Goal: Task Accomplishment & Management: Use online tool/utility

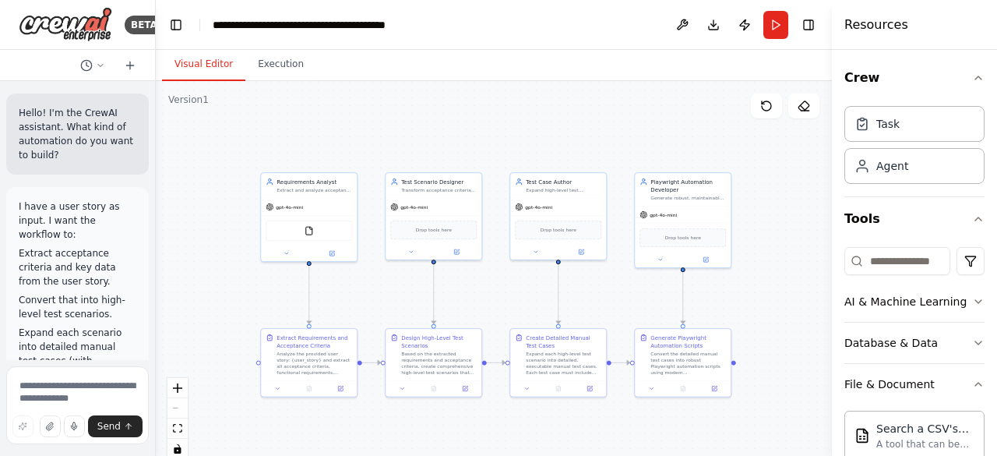
scroll to position [290, 0]
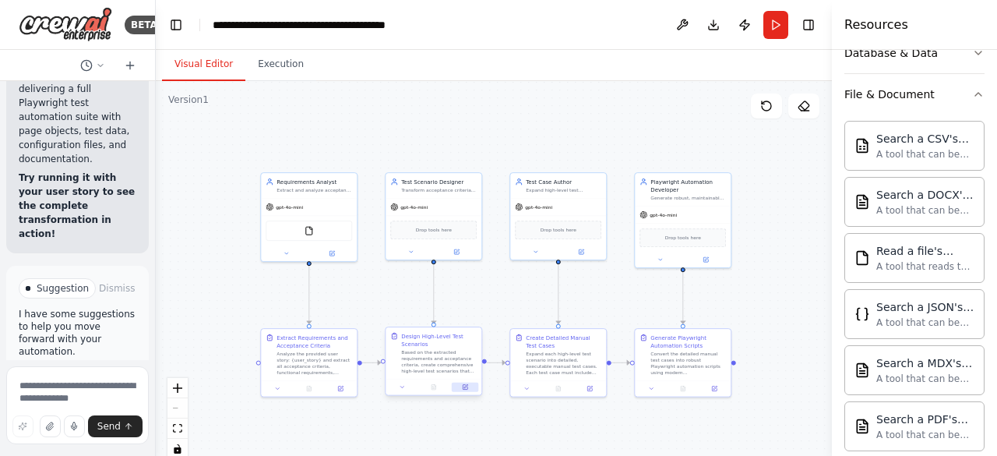
click at [466, 389] on icon at bounding box center [465, 387] width 6 height 6
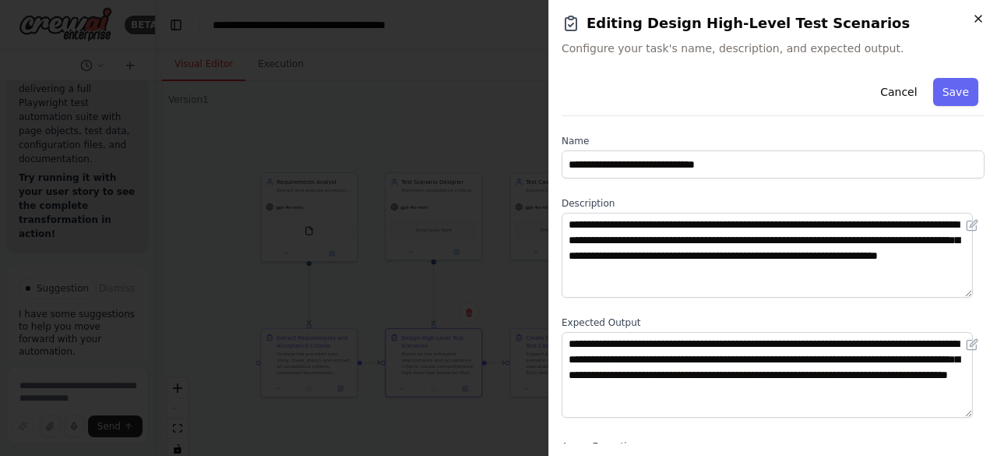
click at [983, 18] on icon "button" at bounding box center [978, 18] width 12 height 12
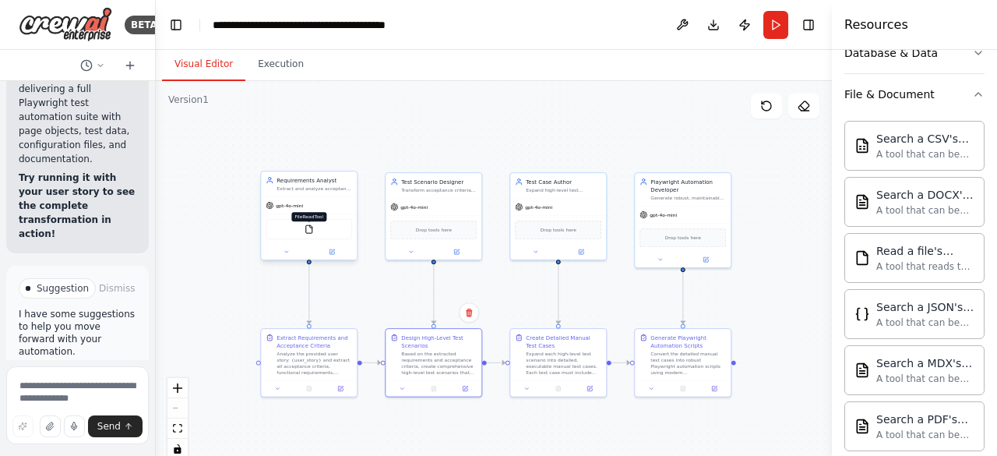
click at [309, 230] on img at bounding box center [309, 228] width 9 height 9
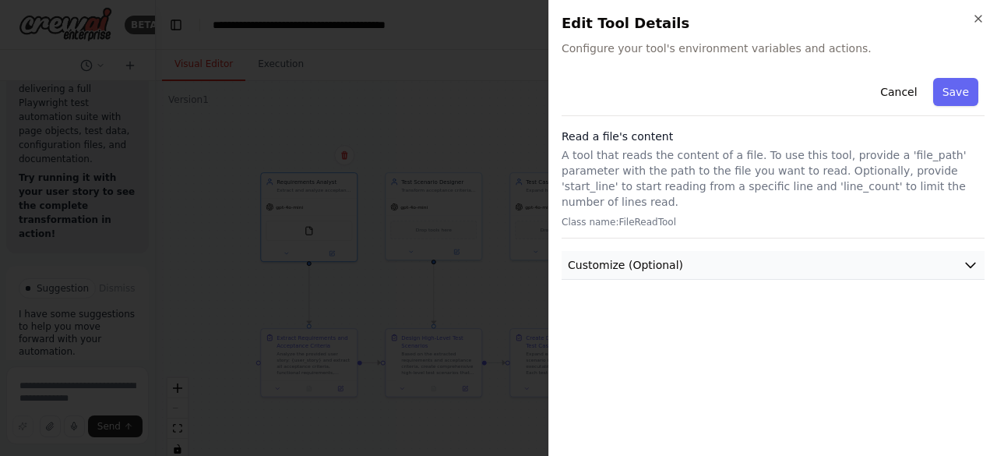
click at [689, 258] on button "Customize (Optional)" at bounding box center [773, 265] width 423 height 29
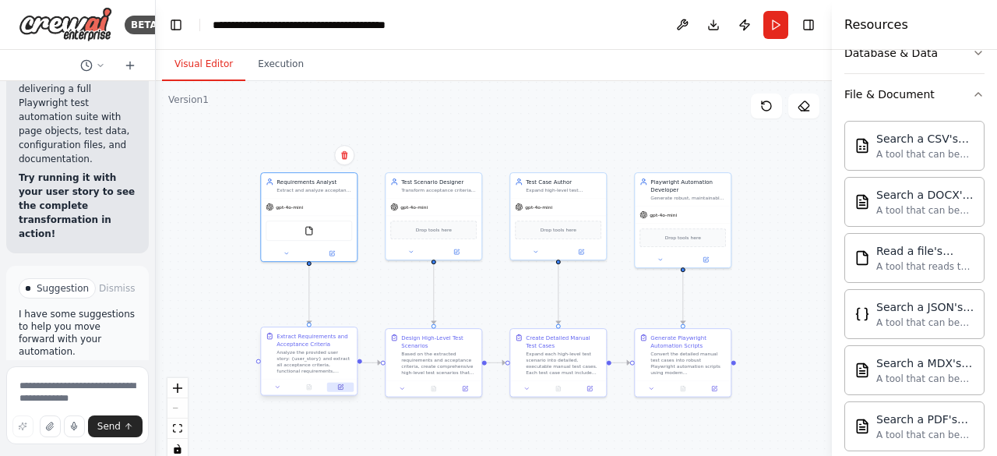
click at [342, 389] on icon at bounding box center [340, 387] width 6 height 6
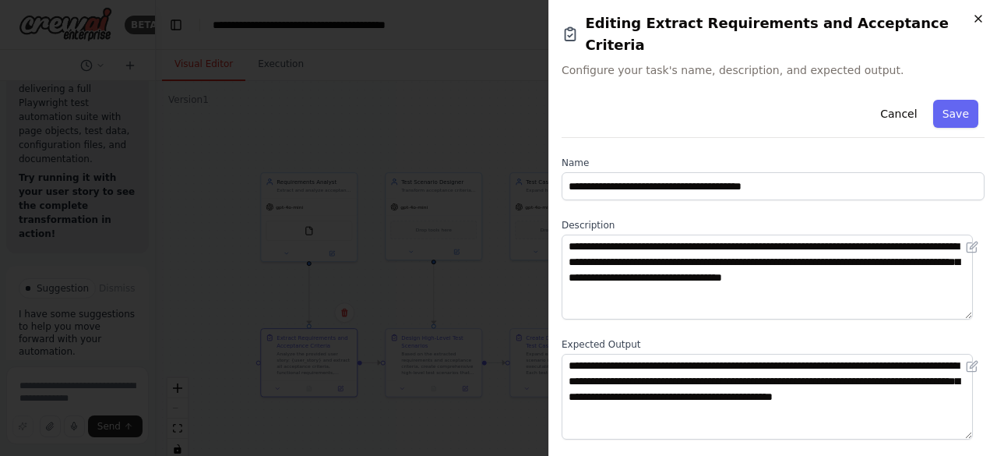
click at [978, 19] on icon "button" at bounding box center [978, 19] width 6 height 6
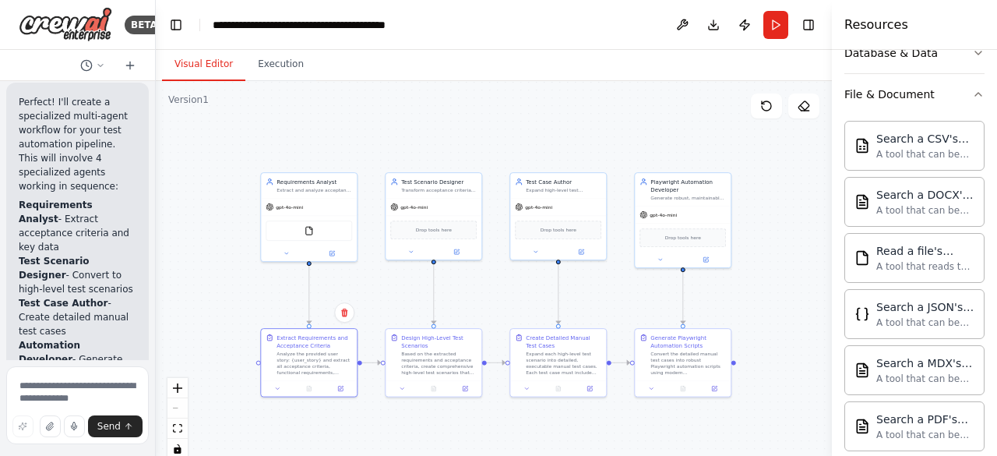
scroll to position [766, 0]
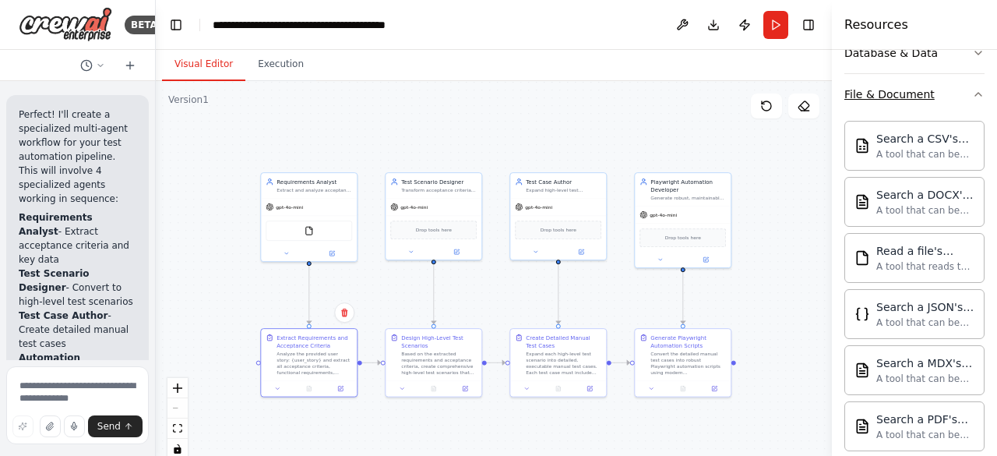
click at [936, 104] on button "File & Document" at bounding box center [914, 94] width 140 height 41
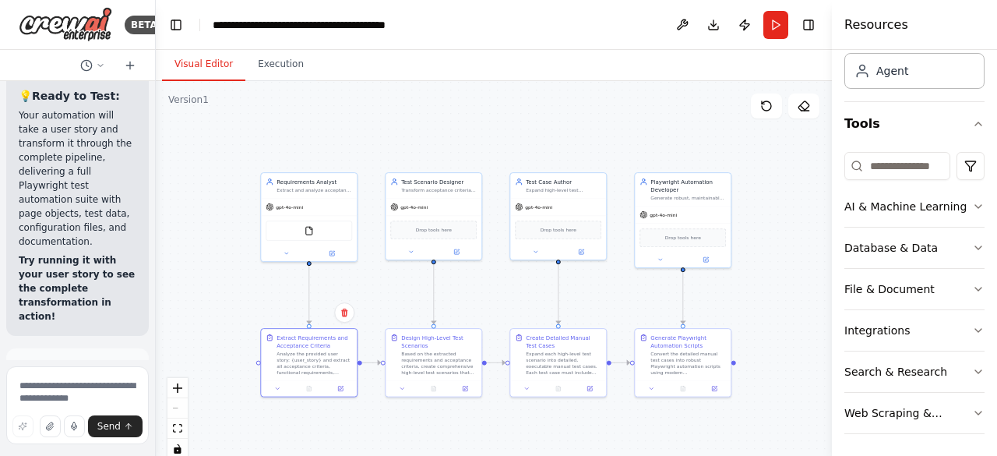
scroll to position [2834, 0]
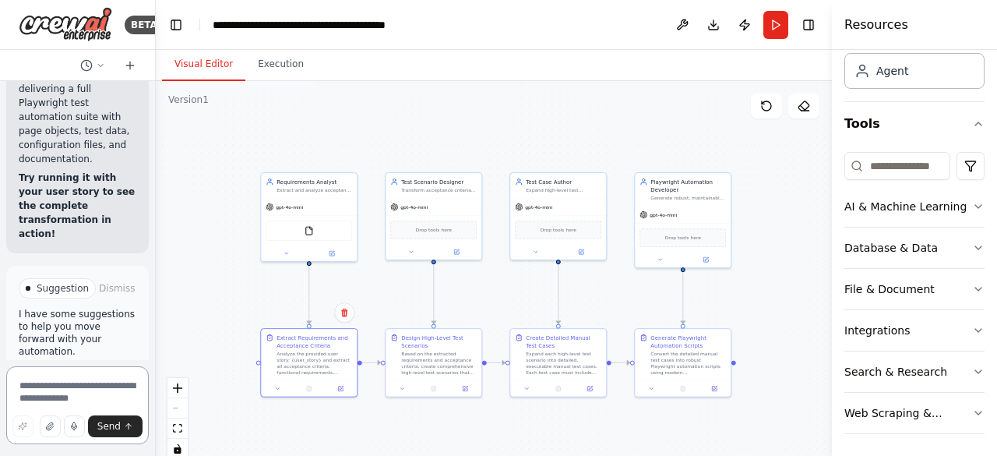
click at [70, 384] on textarea at bounding box center [77, 405] width 143 height 78
type textarea "**********"
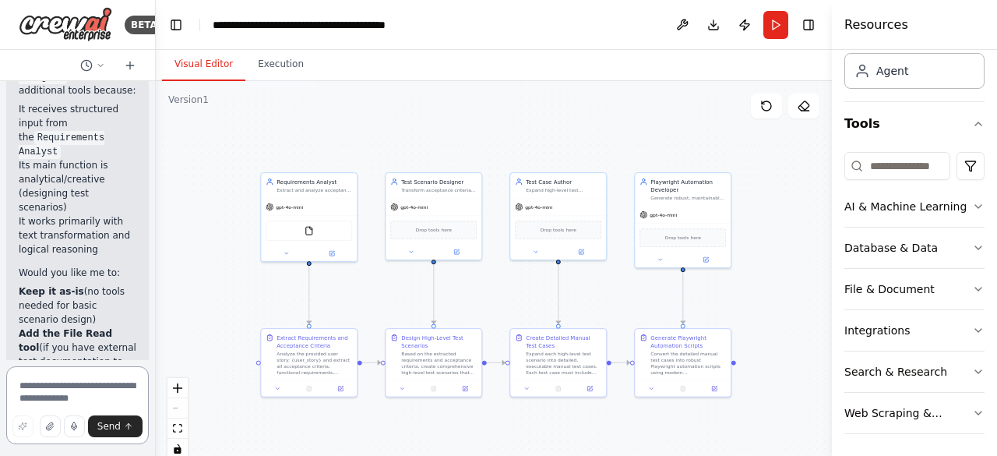
scroll to position [3971, 0]
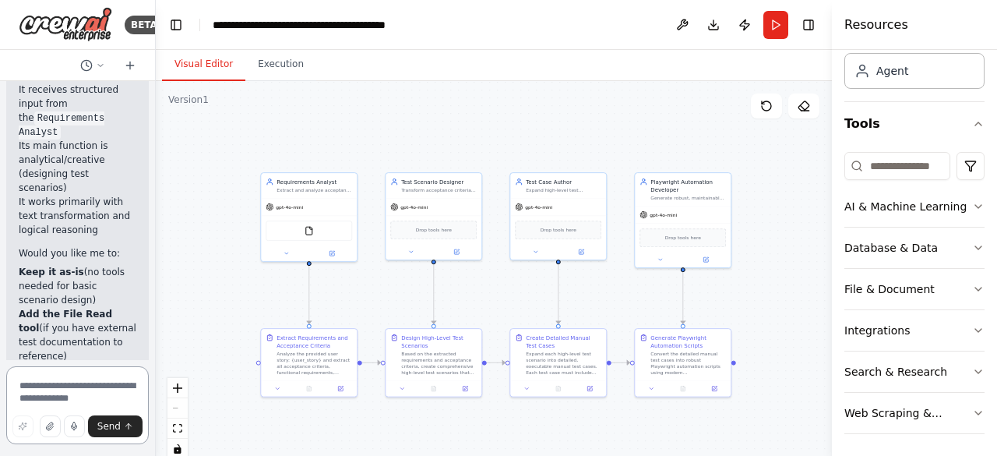
click at [58, 388] on textarea at bounding box center [77, 405] width 143 height 78
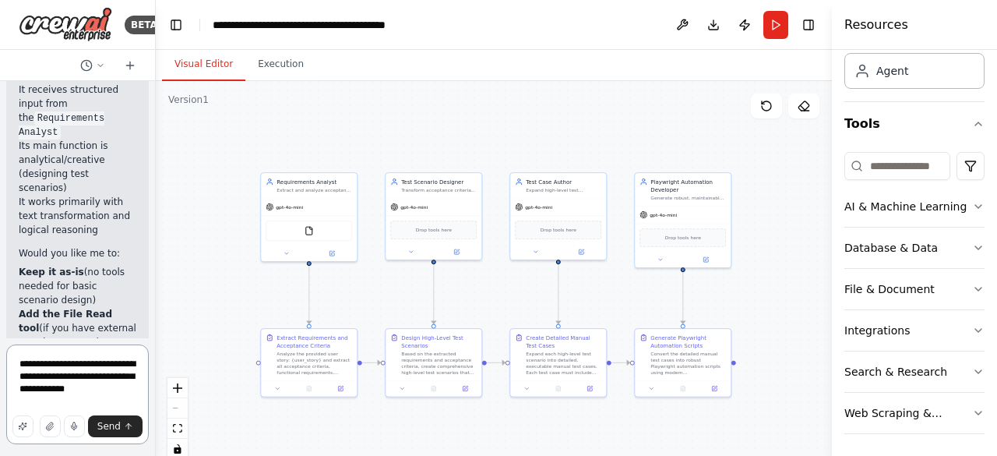
type textarea "**********"
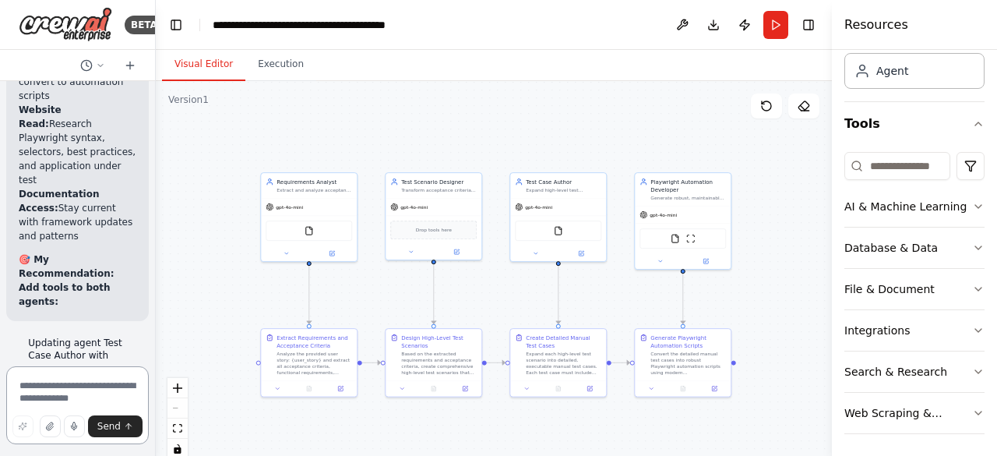
scroll to position [5517, 0]
click at [334, 252] on icon at bounding box center [331, 251] width 5 height 5
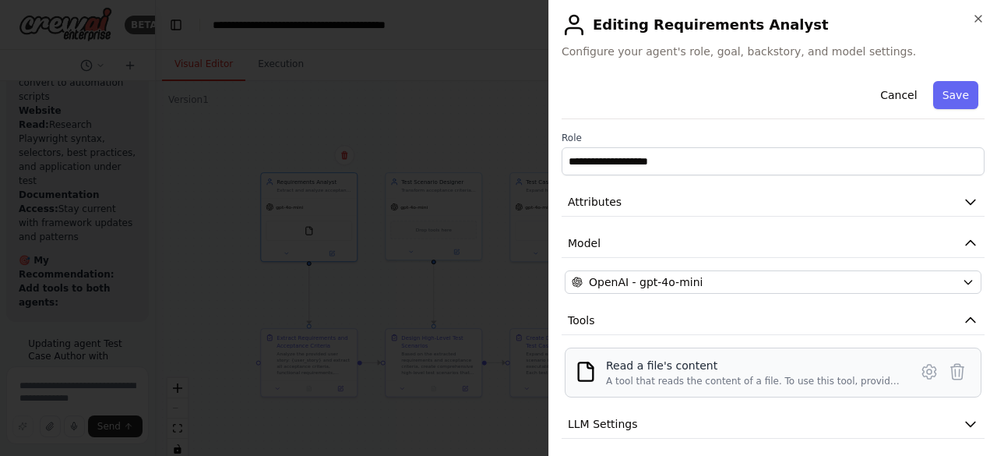
scroll to position [87, 0]
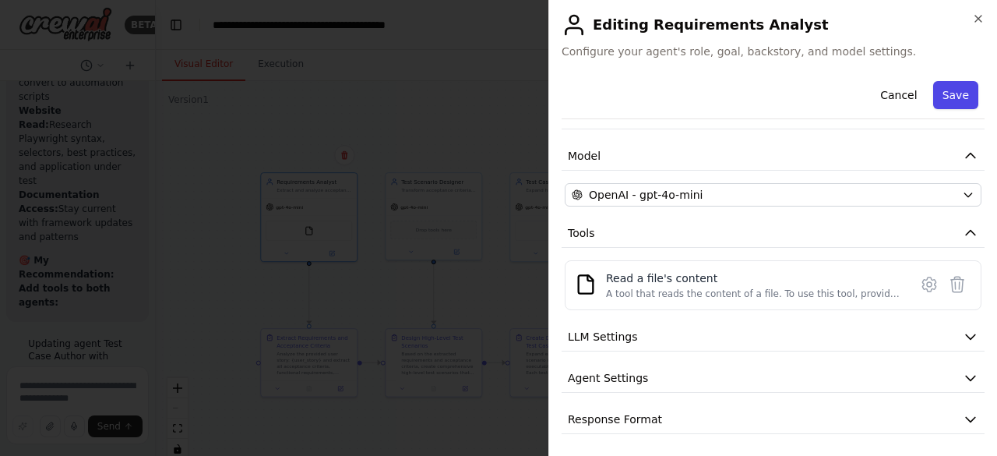
click at [938, 91] on button "Save" at bounding box center [955, 95] width 45 height 28
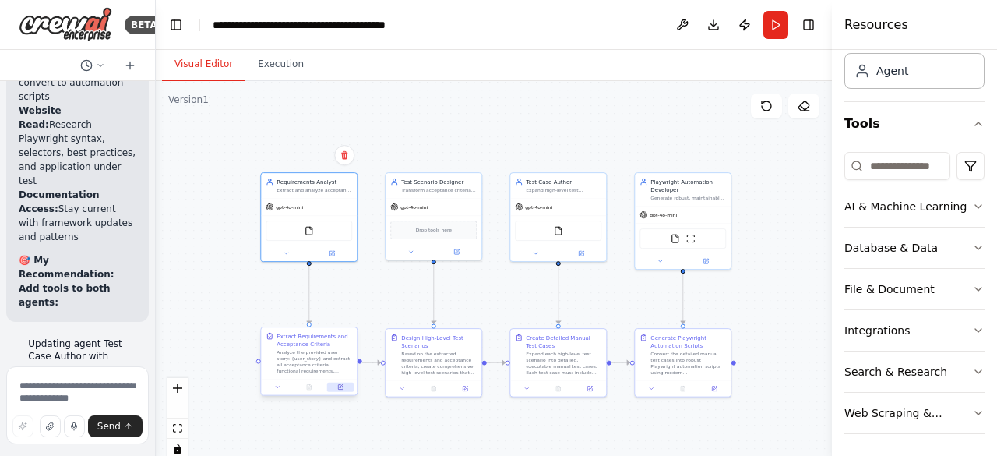
click at [341, 385] on icon at bounding box center [342, 386] width 4 height 4
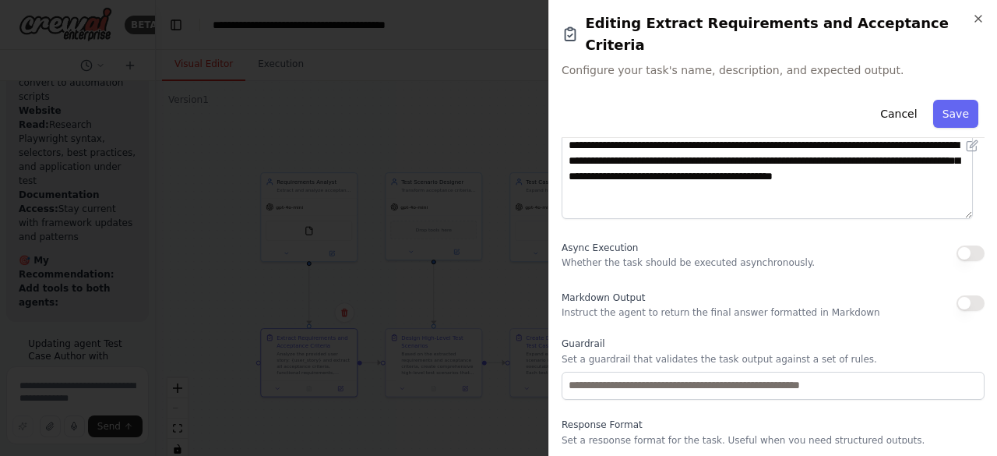
scroll to position [0, 0]
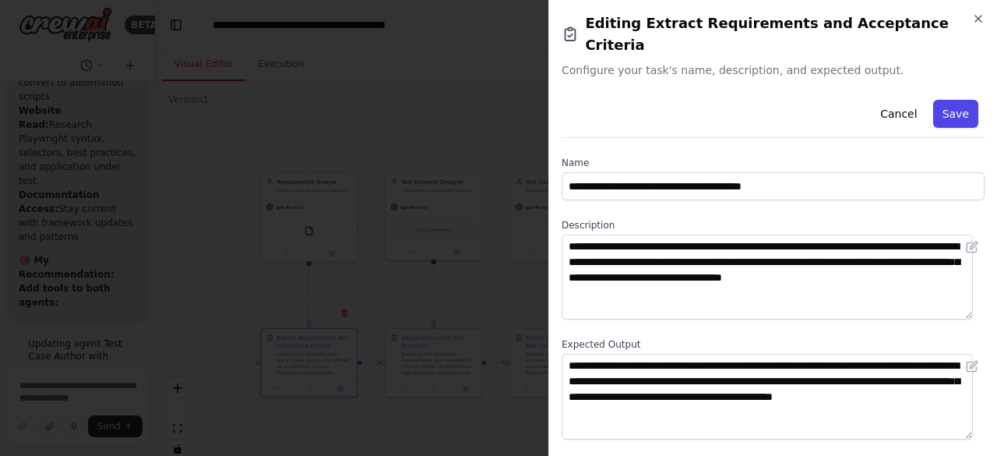
click at [945, 100] on button "Save" at bounding box center [955, 114] width 45 height 28
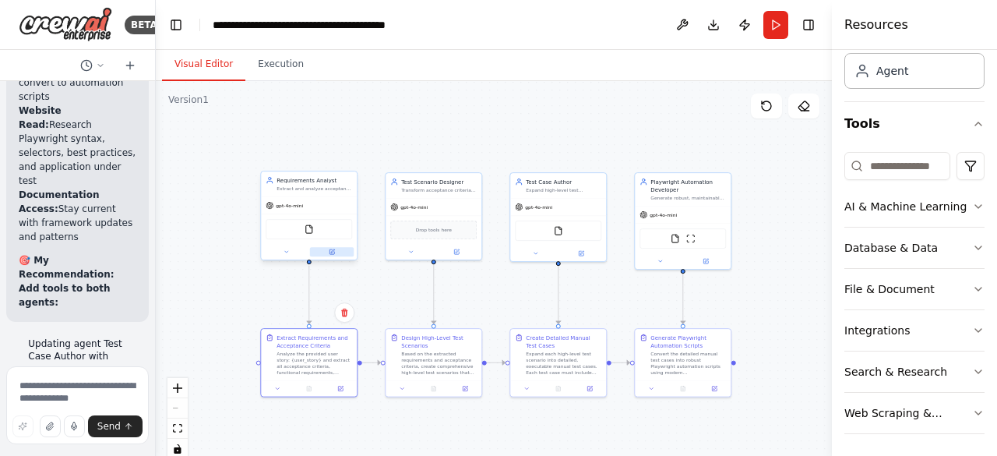
click at [333, 250] on icon at bounding box center [333, 251] width 4 height 4
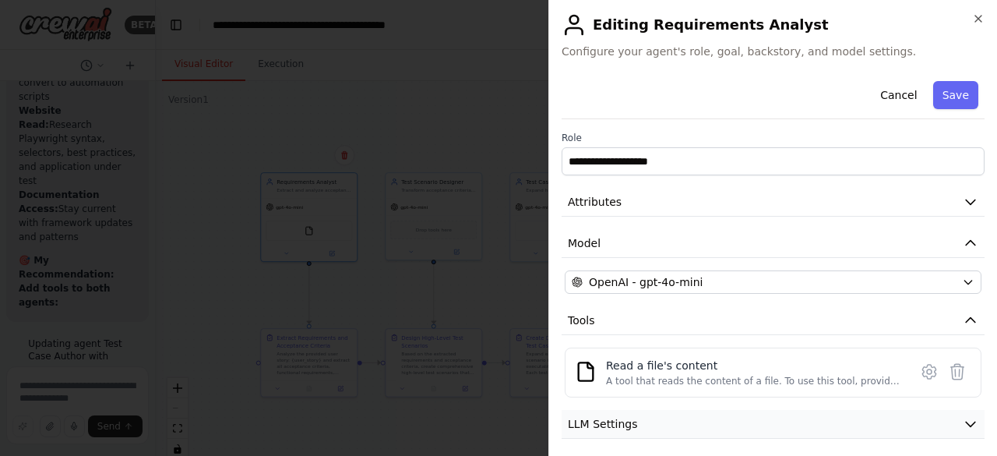
scroll to position [87, 0]
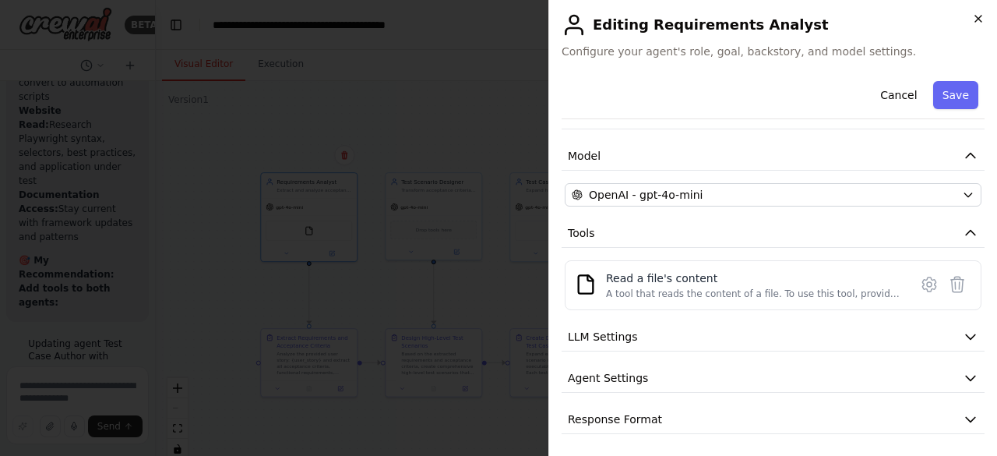
click at [981, 19] on icon "button" at bounding box center [978, 18] width 12 height 12
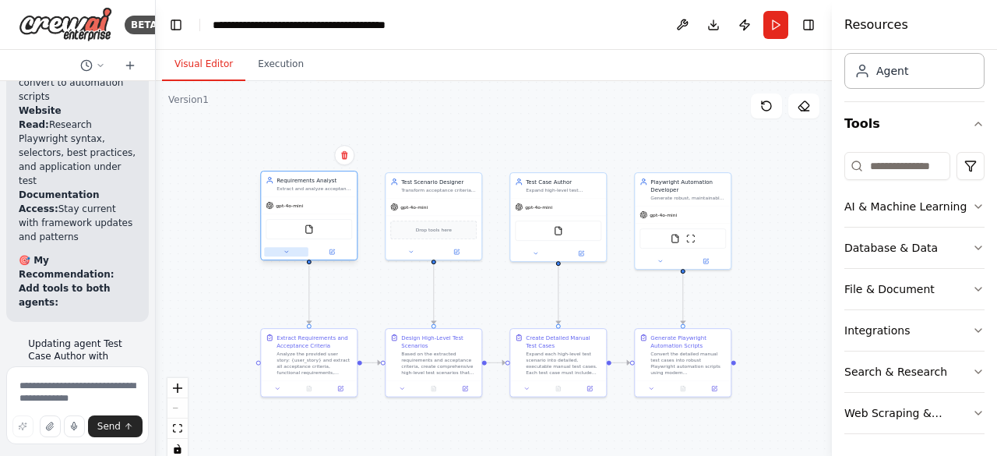
click at [287, 252] on icon at bounding box center [286, 252] width 3 height 2
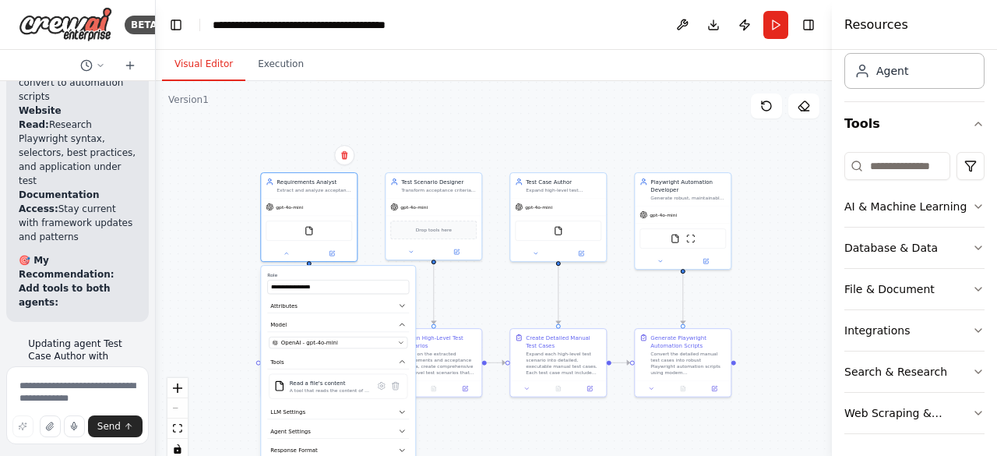
click at [200, 277] on div ".deletable-edge-delete-btn { width: 20px; height: 20px; border: 0px solid #ffff…" at bounding box center [494, 275] width 676 height 389
click at [181, 305] on div ".deletable-edge-delete-btn { width: 20px; height: 20px; border: 0px solid #ffff…" at bounding box center [494, 275] width 676 height 389
click at [475, 125] on div ".deletable-edge-delete-btn { width: 20px; height: 20px; border: 0px solid #ffff…" at bounding box center [494, 275] width 676 height 389
click at [287, 252] on icon at bounding box center [287, 251] width 6 height 6
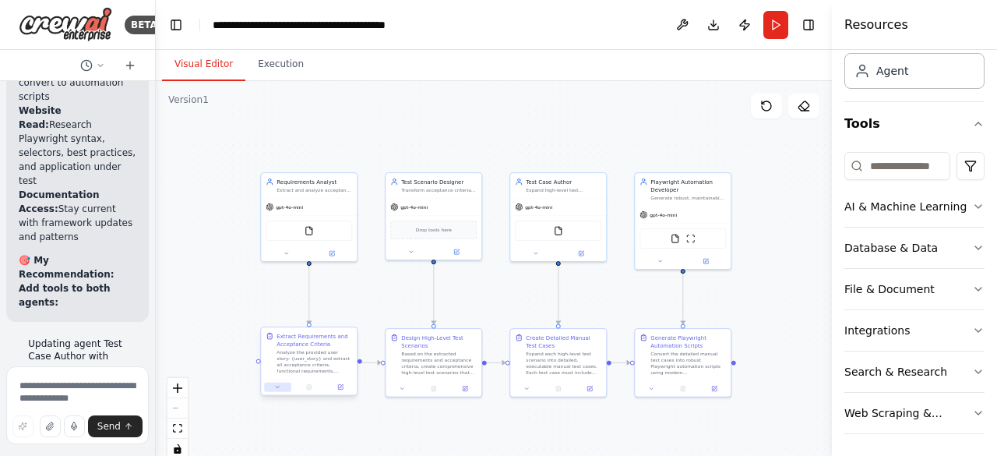
click at [279, 389] on icon at bounding box center [277, 387] width 6 height 6
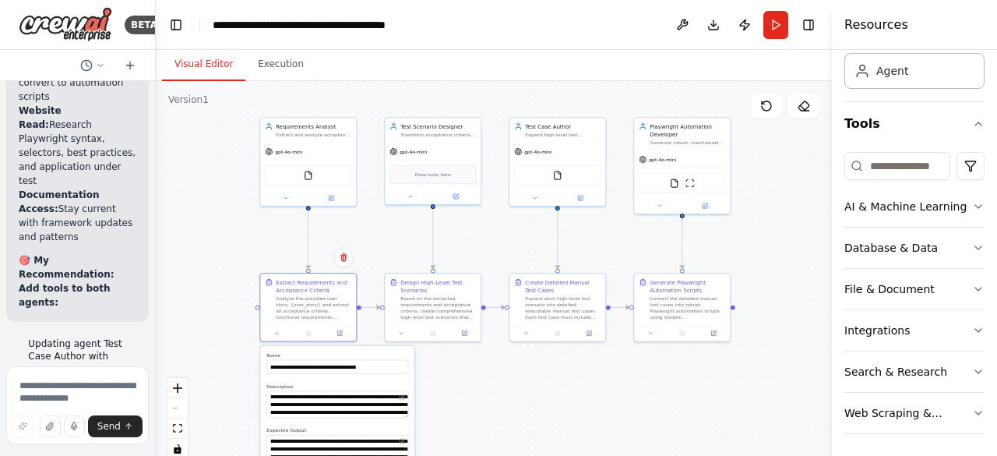
drag, startPoint x: 262, startPoint y: 299, endPoint x: 261, endPoint y: 244, distance: 55.3
click at [261, 244] on div ".deletable-edge-delete-btn { width: 20px; height: 20px; border: 0px solid #ffff…" at bounding box center [494, 275] width 676 height 389
click at [308, 172] on img at bounding box center [308, 173] width 9 height 9
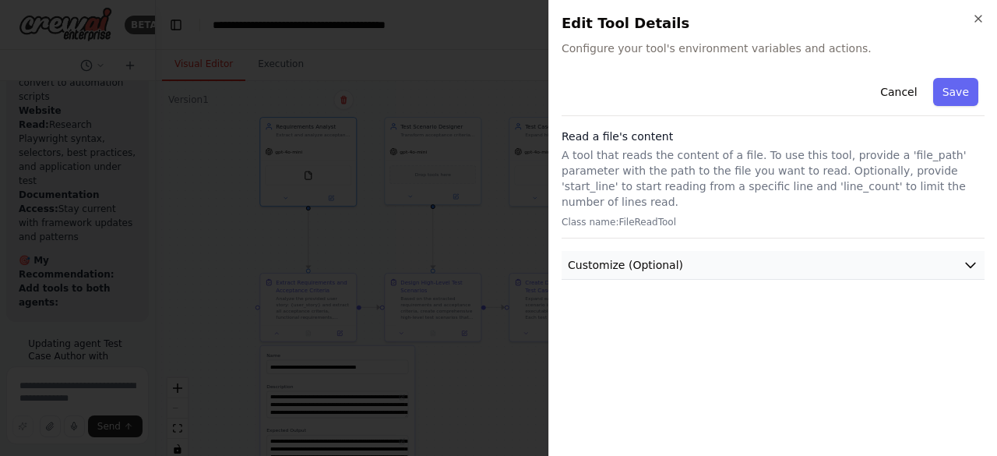
click at [960, 251] on button "Customize (Optional)" at bounding box center [773, 265] width 423 height 29
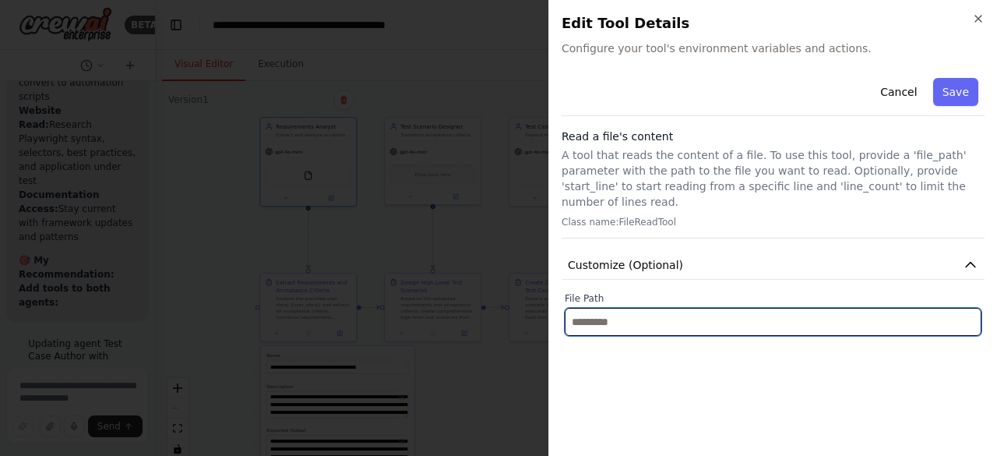
click at [705, 308] on input "text" at bounding box center [773, 322] width 417 height 28
paste input "**********"
type input "**********"
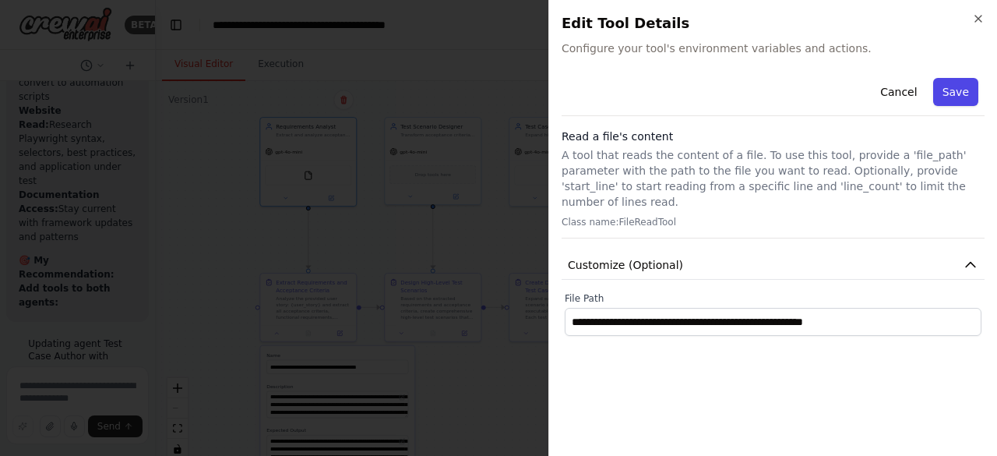
click at [953, 88] on button "Save" at bounding box center [955, 92] width 45 height 28
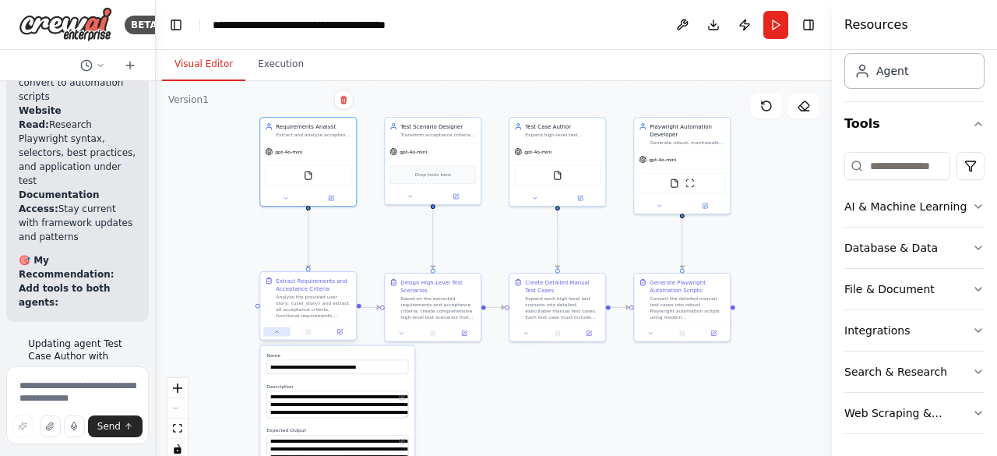
click at [280, 331] on icon at bounding box center [276, 332] width 6 height 6
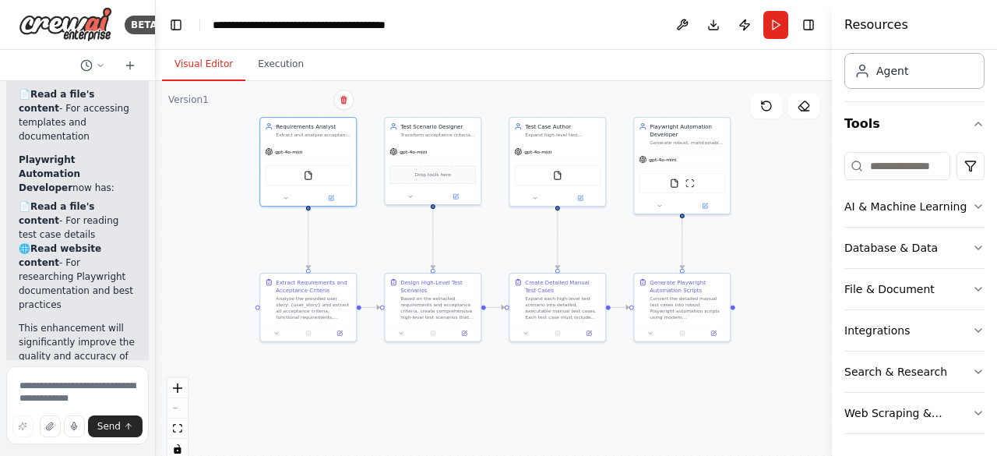
scroll to position [6134, 0]
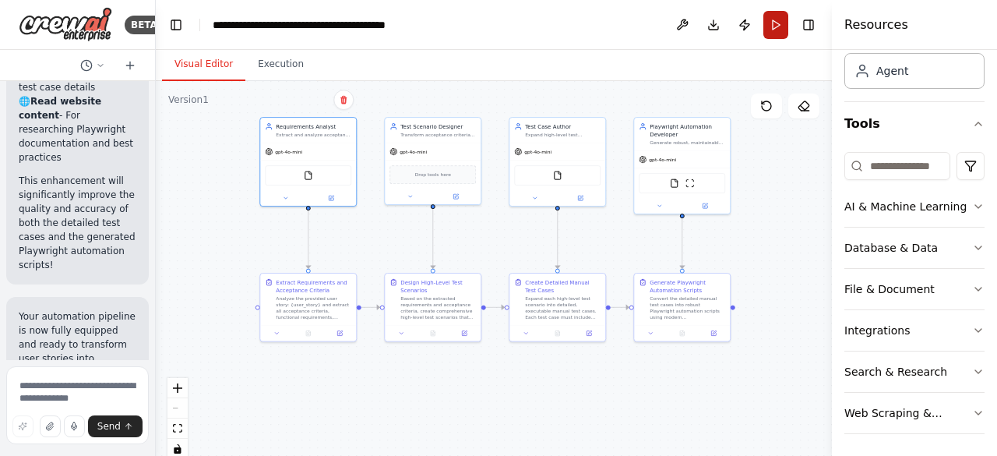
click at [771, 27] on button "Run" at bounding box center [775, 25] width 25 height 28
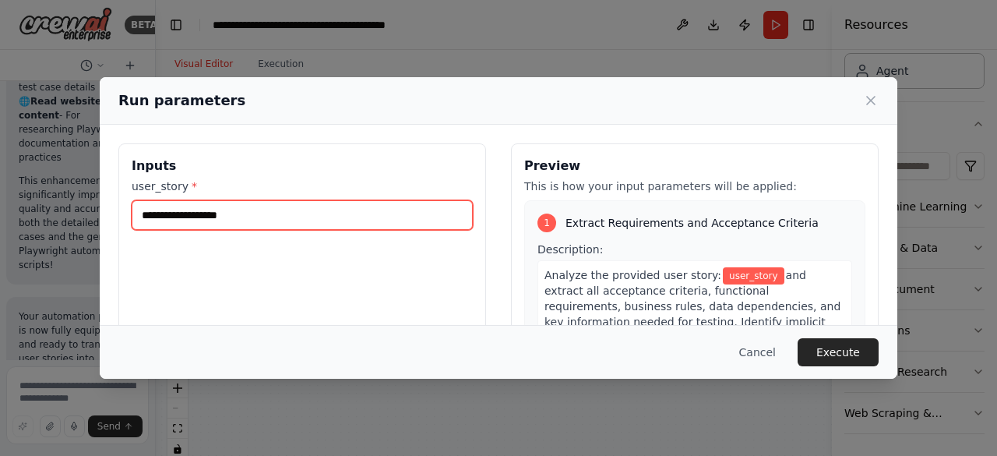
click at [411, 217] on input "user_story *" at bounding box center [302, 215] width 341 height 30
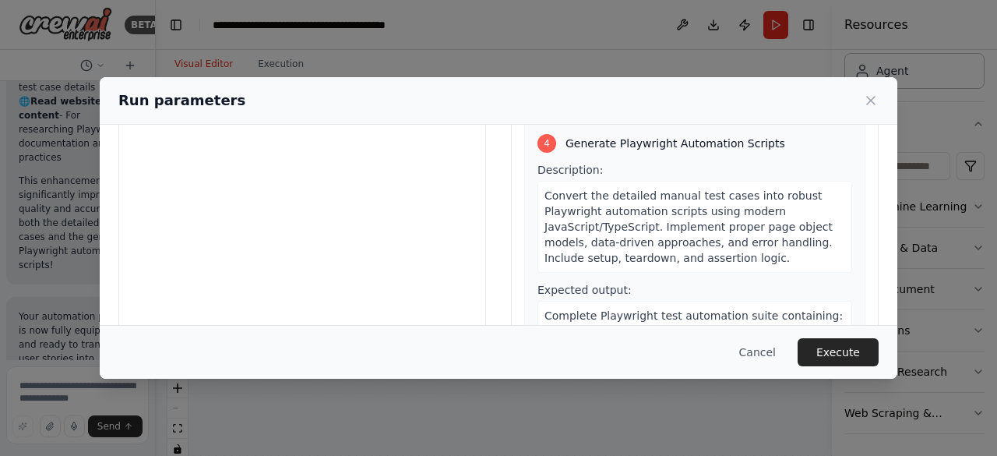
scroll to position [206, 0]
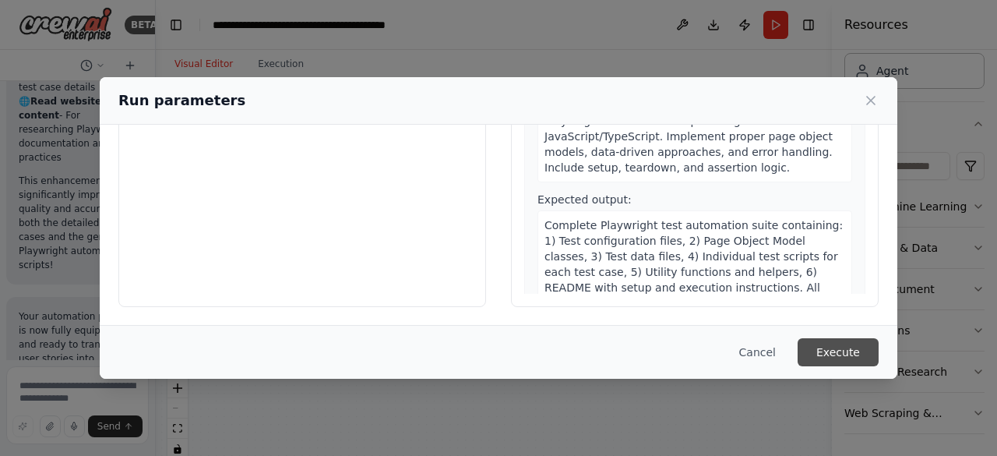
click at [841, 355] on button "Execute" at bounding box center [838, 352] width 81 height 28
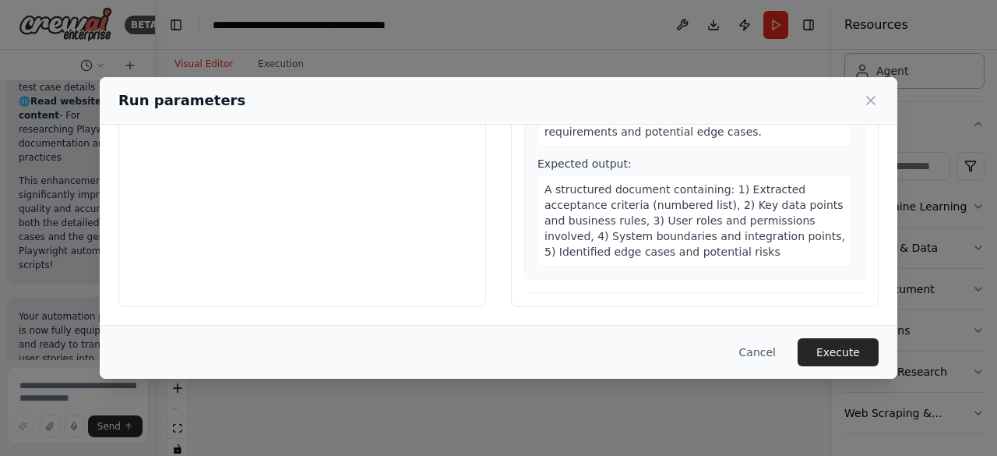
scroll to position [0, 0]
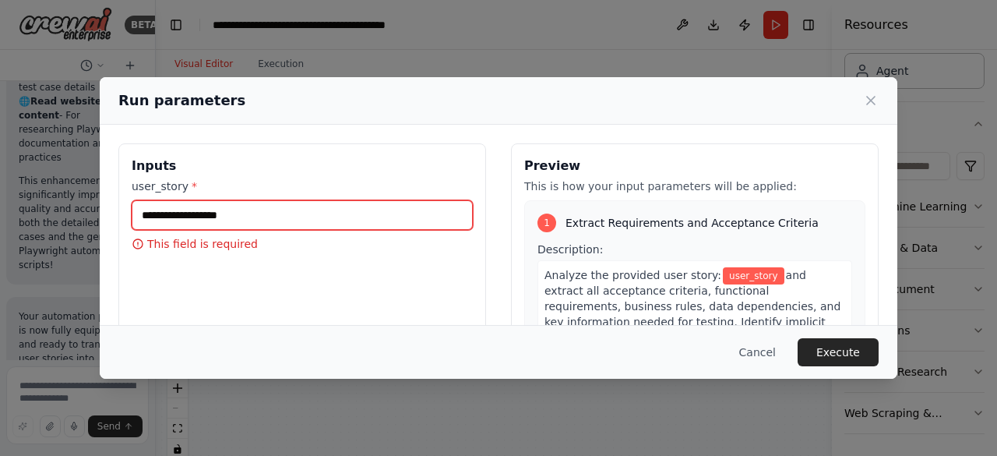
click at [245, 224] on input "user_story *" at bounding box center [302, 215] width 341 height 30
click at [190, 210] on input "user_story *" at bounding box center [302, 215] width 341 height 30
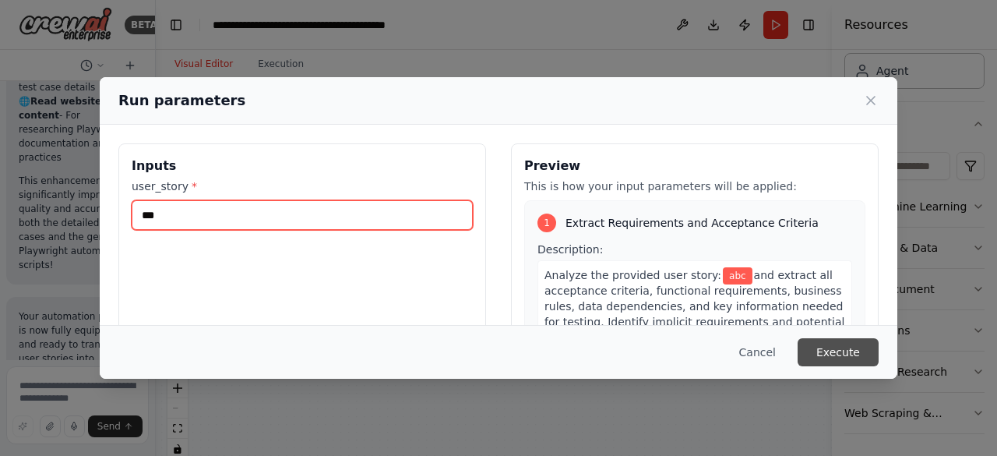
type input "***"
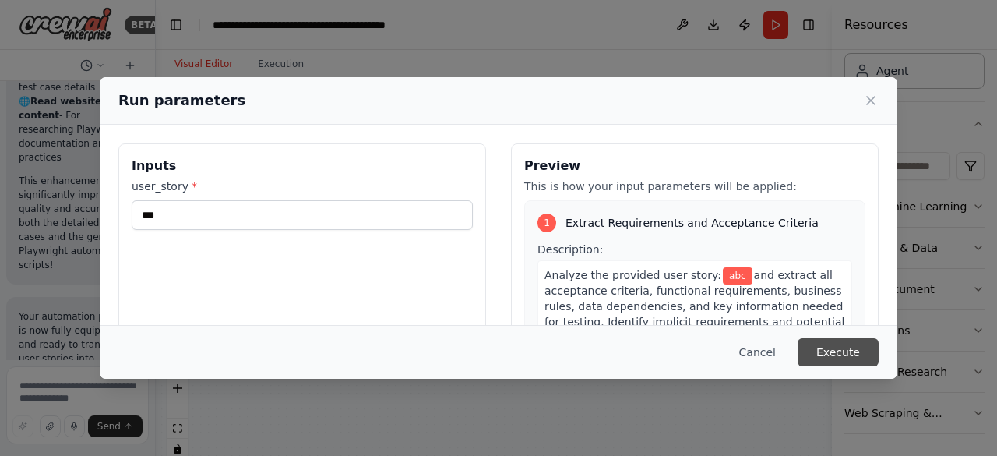
click at [833, 358] on button "Execute" at bounding box center [838, 352] width 81 height 28
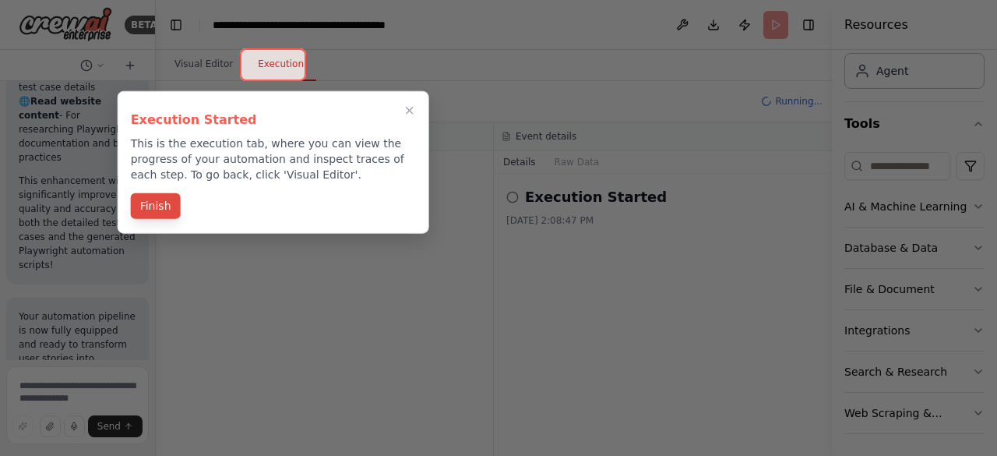
click at [152, 208] on button "Finish" at bounding box center [156, 206] width 50 height 26
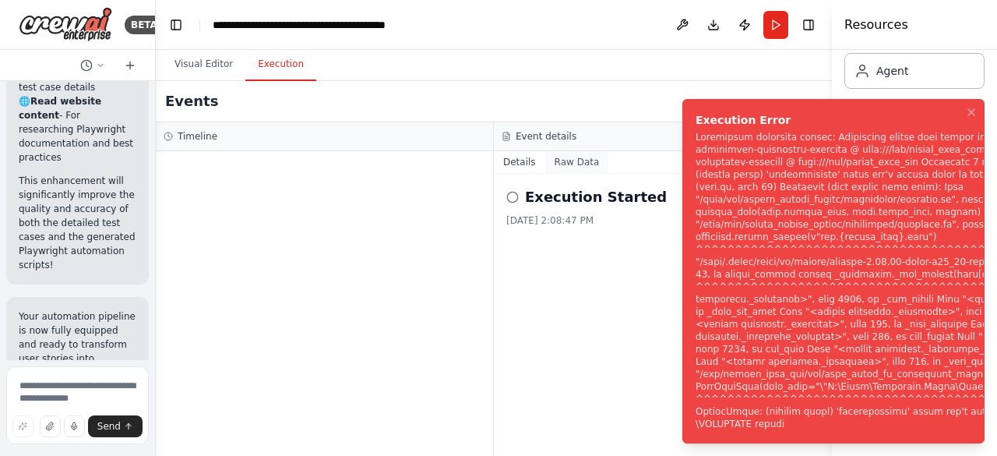
click at [569, 155] on button "Raw Data" at bounding box center [577, 162] width 64 height 22
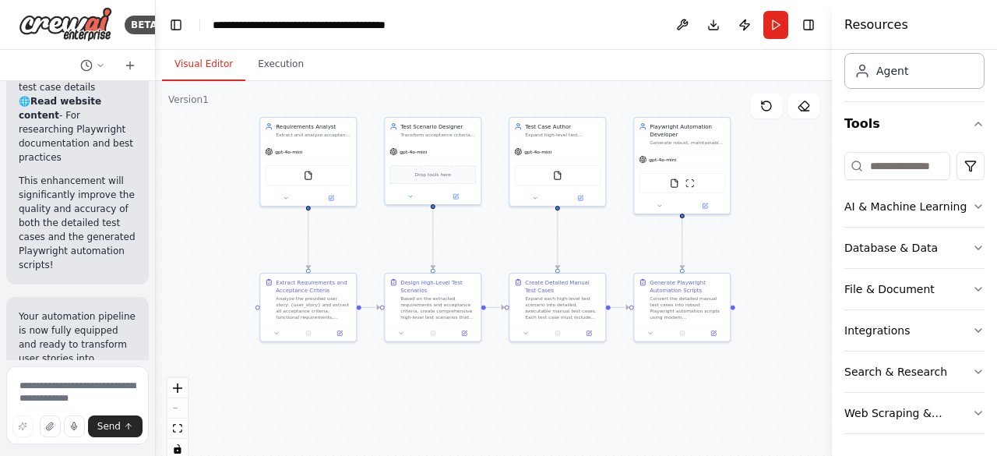
click at [217, 66] on button "Visual Editor" at bounding box center [203, 64] width 83 height 33
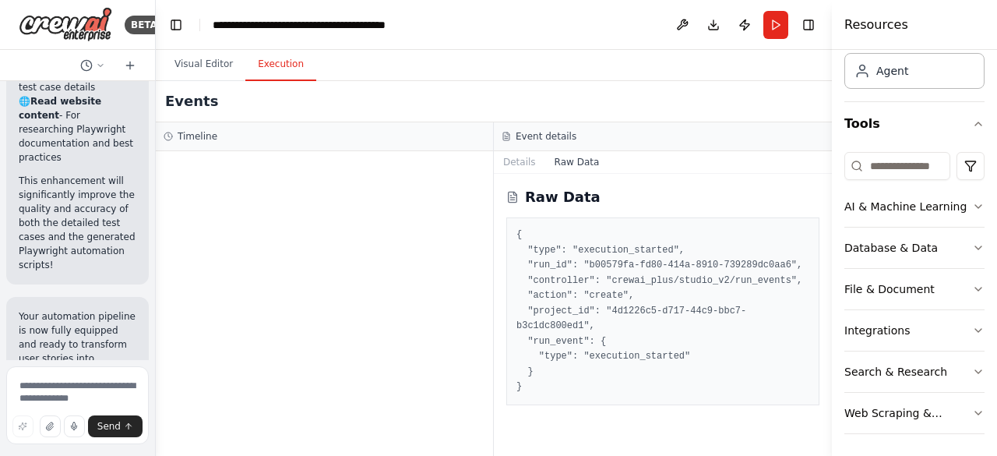
click at [270, 58] on button "Execution" at bounding box center [280, 64] width 71 height 33
click at [516, 157] on button "Details" at bounding box center [519, 162] width 51 height 22
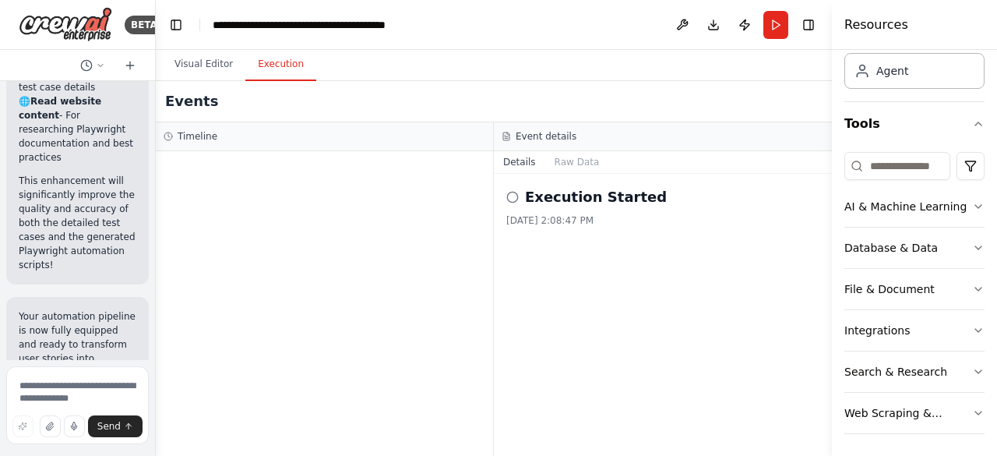
click at [509, 197] on icon at bounding box center [512, 197] width 12 height 12
drag, startPoint x: 509, startPoint y: 197, endPoint x: 575, endPoint y: 198, distance: 65.4
click at [575, 198] on div "Execution Started" at bounding box center [662, 197] width 313 height 22
click at [575, 198] on h2 "Execution Started" at bounding box center [596, 197] width 142 height 22
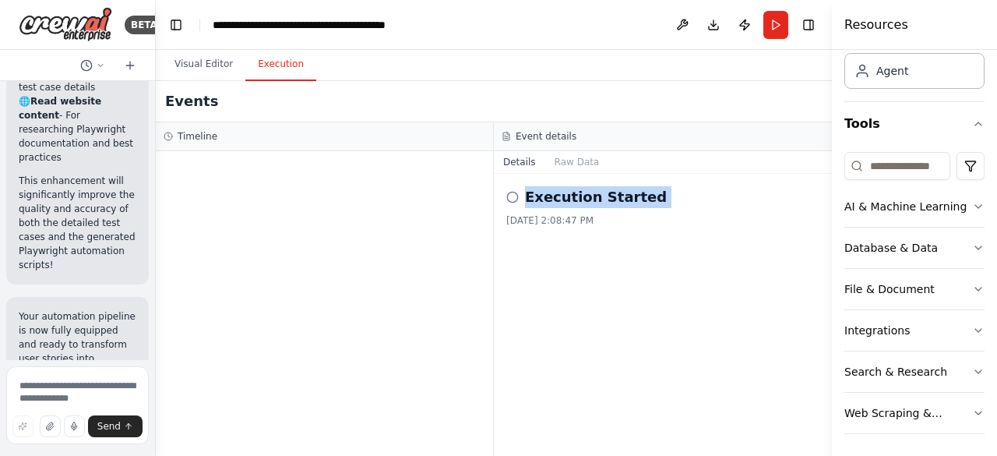
click at [575, 198] on h2 "Execution Started" at bounding box center [596, 197] width 142 height 22
click at [587, 278] on div "Execution Started [DATE] 2:08:47 PM" at bounding box center [663, 315] width 338 height 282
click at [553, 197] on h2 "Execution Started" at bounding box center [596, 197] width 142 height 22
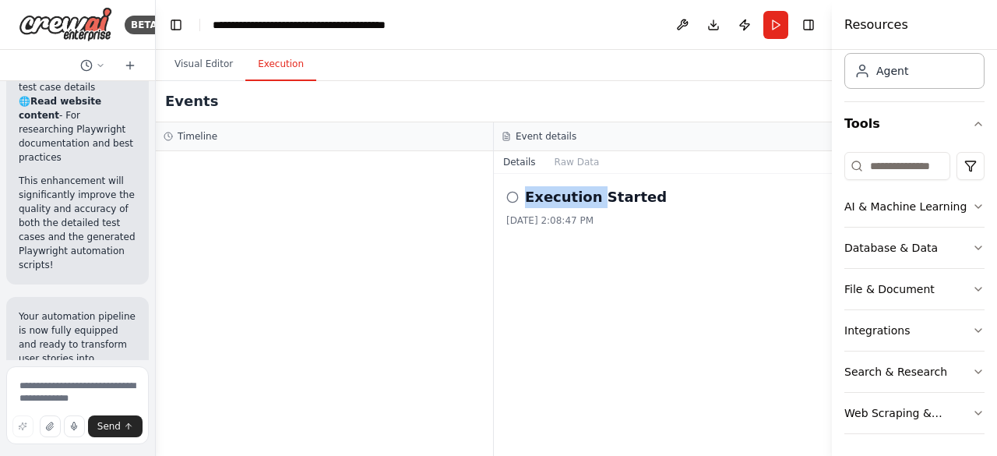
click at [553, 197] on h2 "Execution Started" at bounding box center [596, 197] width 142 height 22
drag, startPoint x: 583, startPoint y: 301, endPoint x: 547, endPoint y: 334, distance: 49.1
click at [547, 334] on div "Execution Started [DATE] 2:08:47 PM" at bounding box center [663, 315] width 338 height 282
click at [773, 23] on button "Run" at bounding box center [775, 25] width 25 height 28
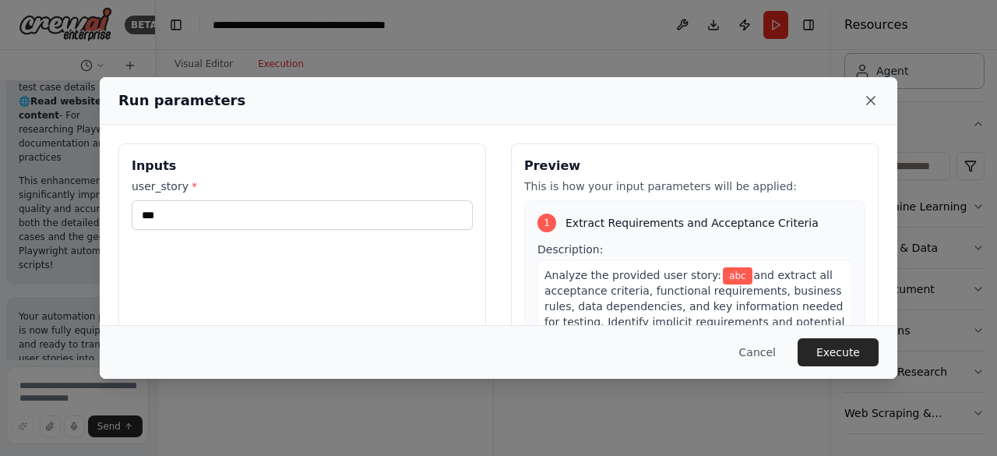
click at [877, 104] on icon at bounding box center [871, 101] width 16 height 16
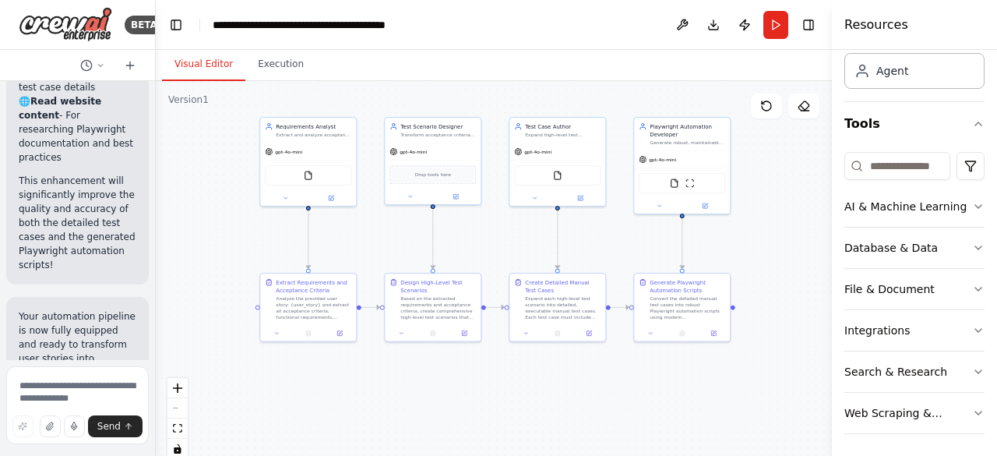
click at [203, 51] on button "Visual Editor" at bounding box center [203, 64] width 83 height 33
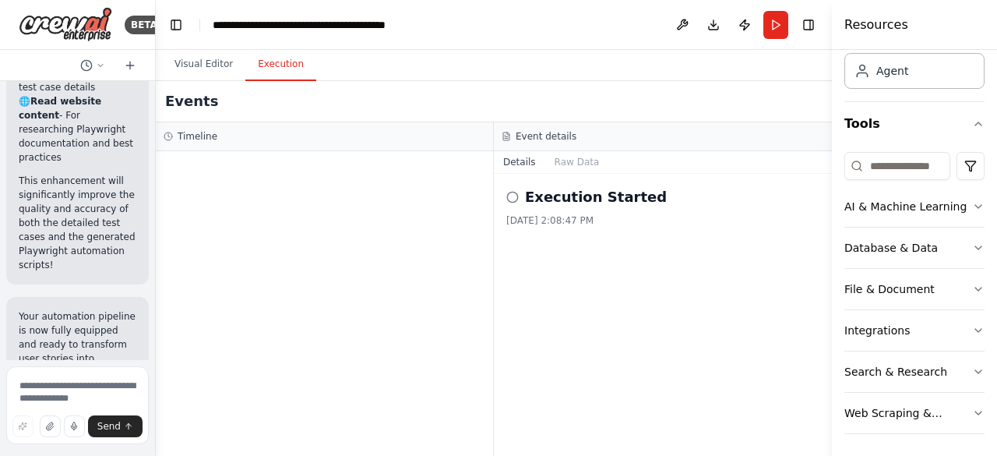
click at [279, 71] on button "Execution" at bounding box center [280, 64] width 71 height 33
click at [555, 153] on button "Raw Data" at bounding box center [577, 162] width 64 height 22
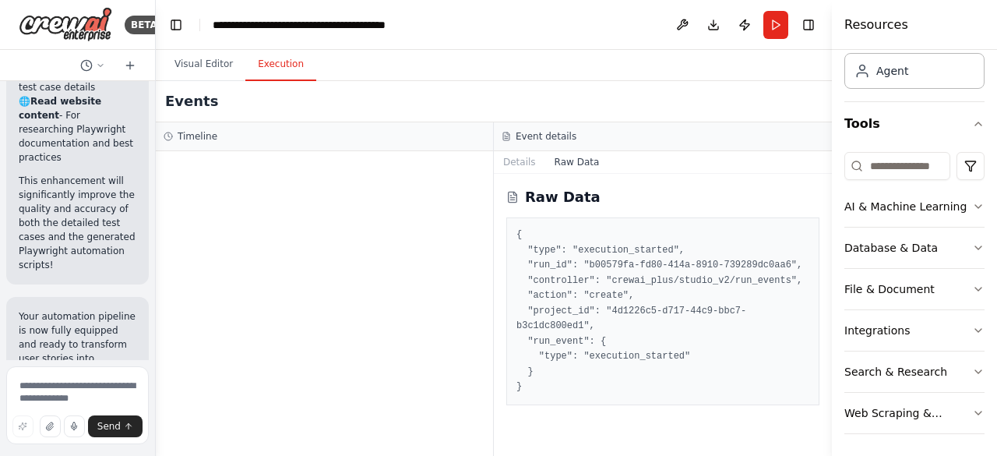
click at [509, 194] on icon at bounding box center [512, 197] width 12 height 12
click at [468, 301] on div at bounding box center [324, 303] width 337 height 305
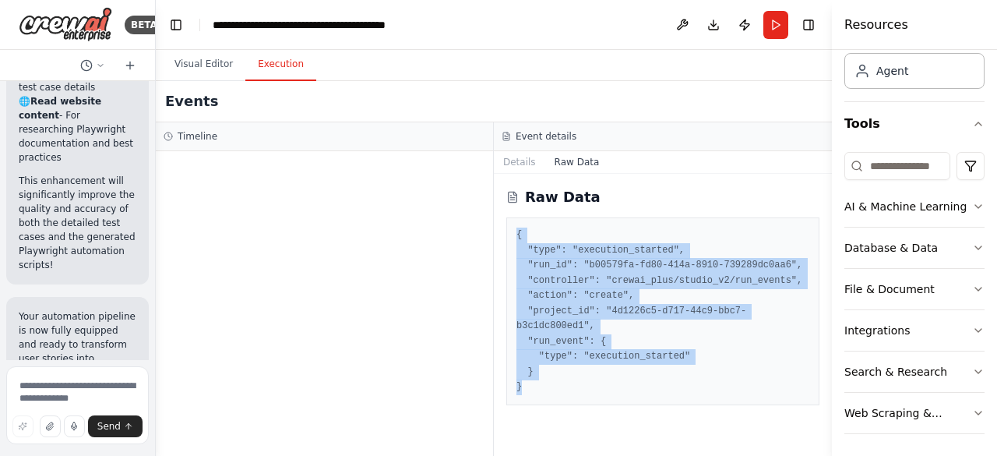
drag, startPoint x: 527, startPoint y: 380, endPoint x: 516, endPoint y: 234, distance: 146.1
click at [516, 234] on div "{ "type": "execution_started", "run_id": "b00579fa-fd80-414a-8910-739289dc0aa6"…" at bounding box center [662, 311] width 313 height 188
click at [555, 314] on pre "{ "type": "execution_started", "run_id": "b00579fa-fd80-414a-8910-739289dc0aa6"…" at bounding box center [662, 310] width 293 height 167
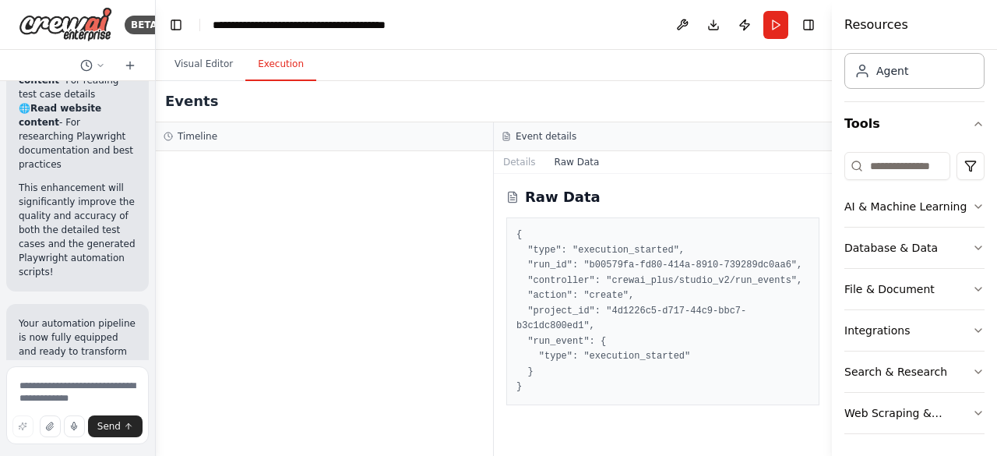
scroll to position [6134, 0]
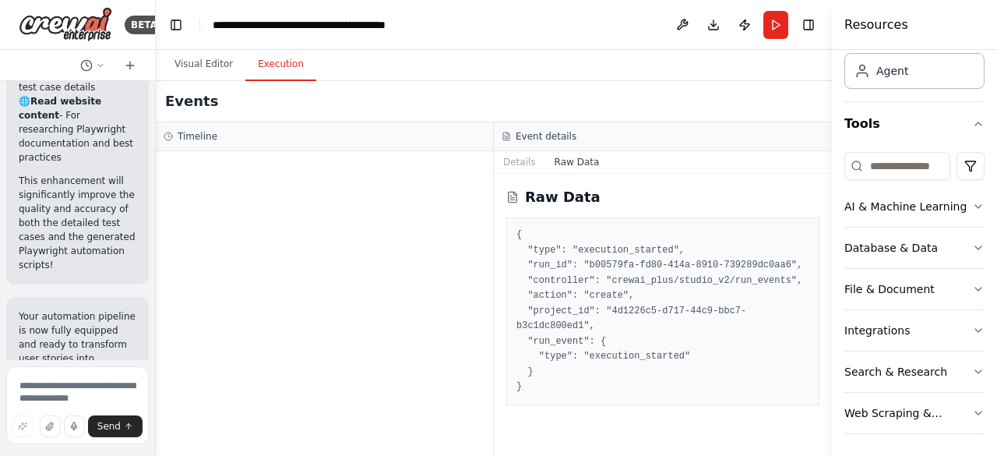
click at [572, 155] on button "Raw Data" at bounding box center [577, 162] width 64 height 22
click at [527, 166] on button "Details" at bounding box center [519, 162] width 51 height 22
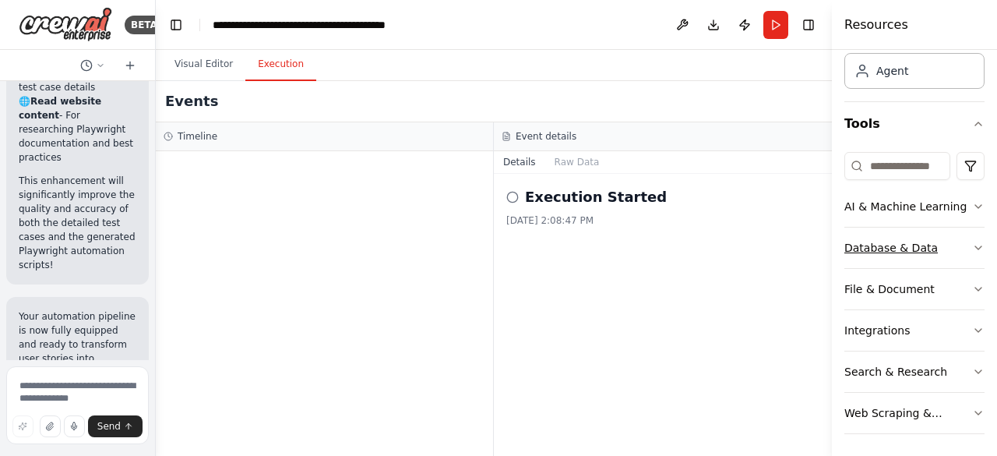
click at [954, 258] on button "Database & Data" at bounding box center [914, 247] width 140 height 41
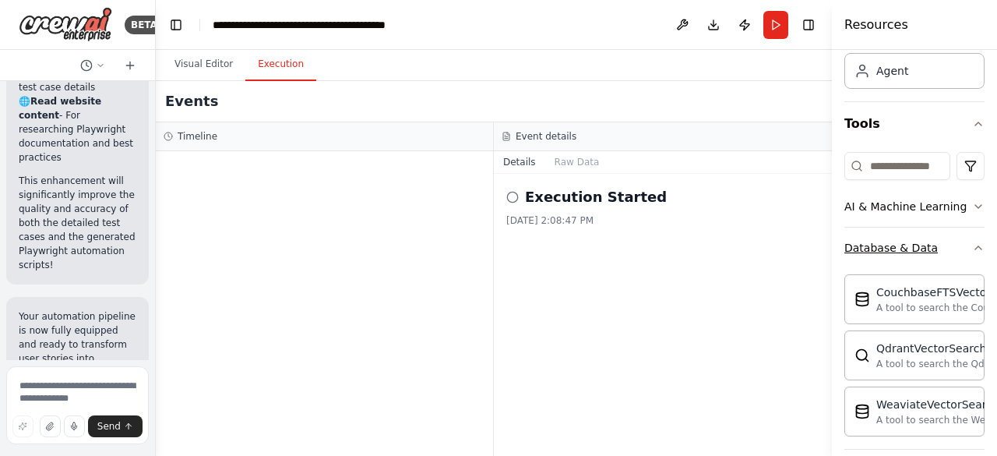
click at [954, 258] on button "Database & Data" at bounding box center [914, 247] width 140 height 41
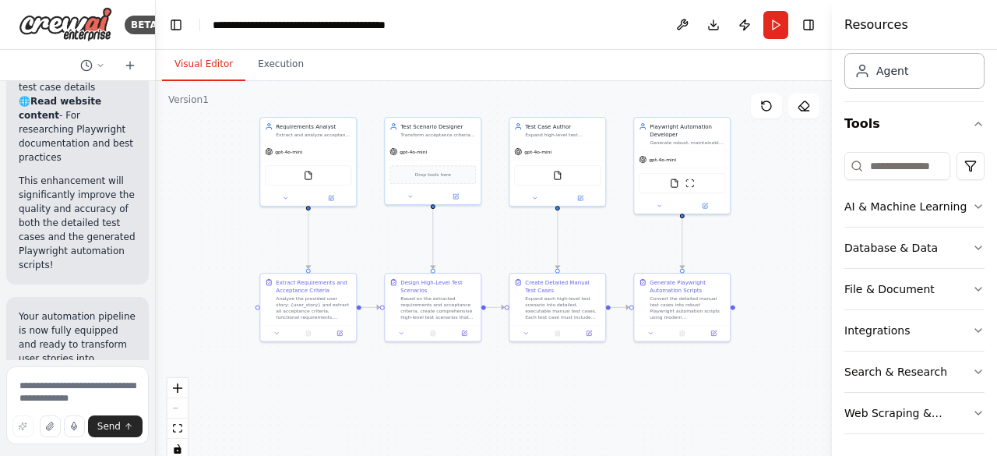
click at [218, 66] on button "Visual Editor" at bounding box center [203, 64] width 83 height 33
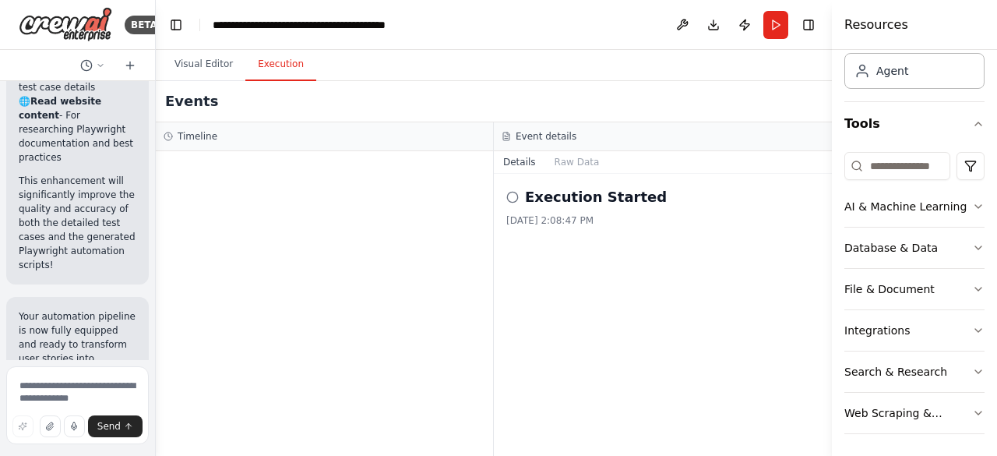
click at [260, 71] on button "Execution" at bounding box center [280, 64] width 71 height 33
click at [215, 65] on button "Visual Editor" at bounding box center [203, 64] width 83 height 33
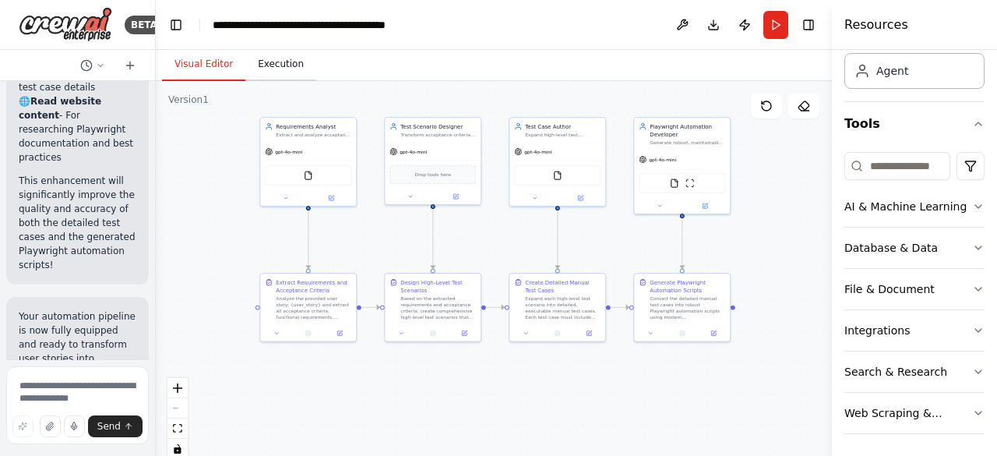
click at [265, 70] on button "Execution" at bounding box center [280, 64] width 71 height 33
